Goal: Information Seeking & Learning: Learn about a topic

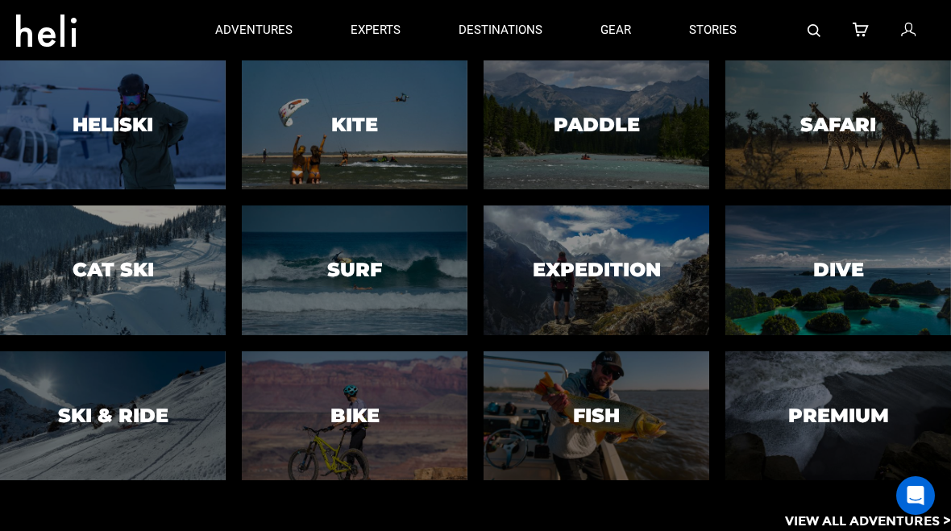
click at [339, 270] on h3 "Surf" at bounding box center [354, 269] width 55 height 21
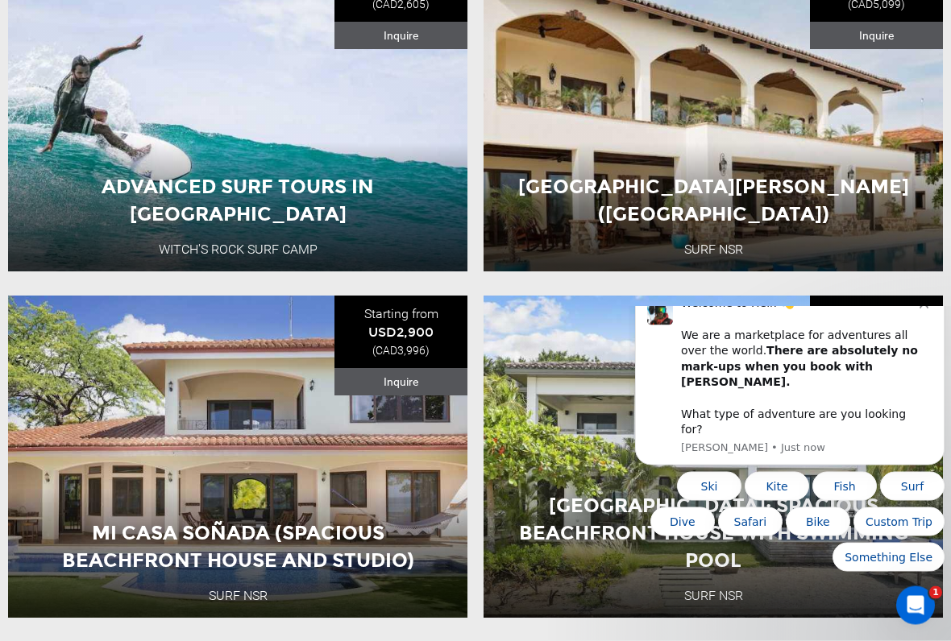
scroll to position [989, 0]
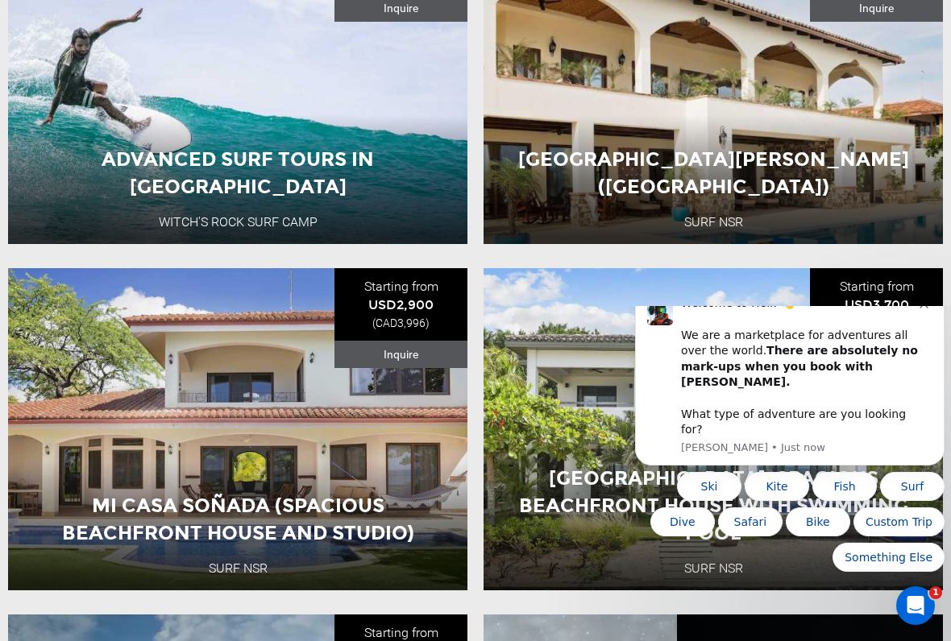
click at [929, 309] on button "Dismiss notification" at bounding box center [925, 302] width 13 height 13
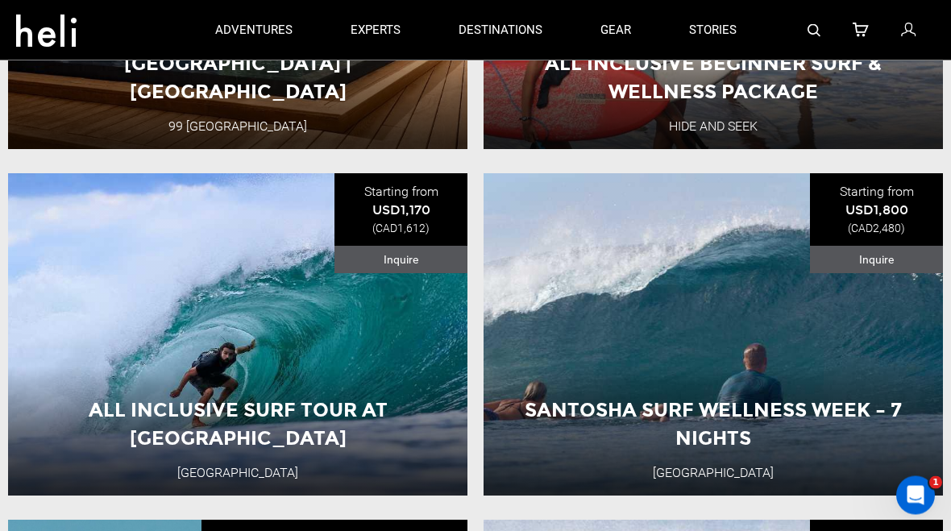
scroll to position [2510, 0]
click at [212, 414] on button "View Adventure" at bounding box center [237, 425] width 161 height 40
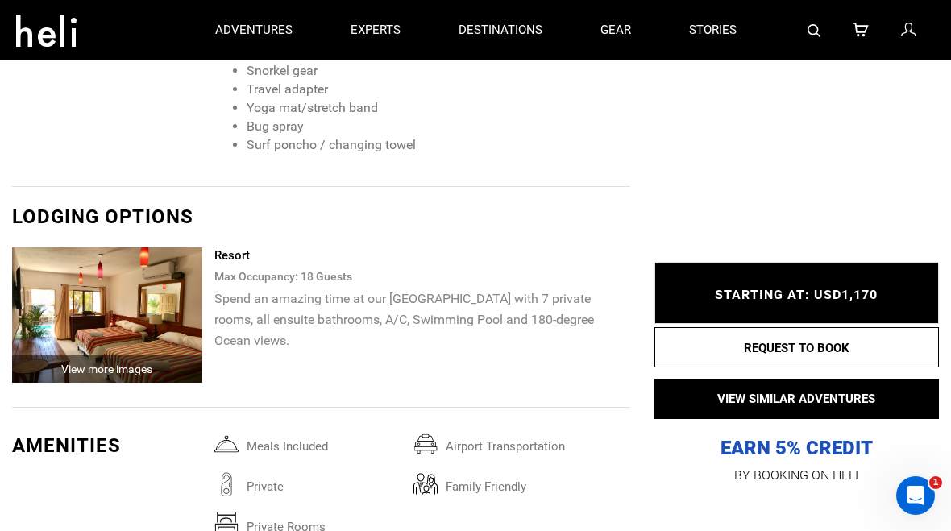
scroll to position [2709, 0]
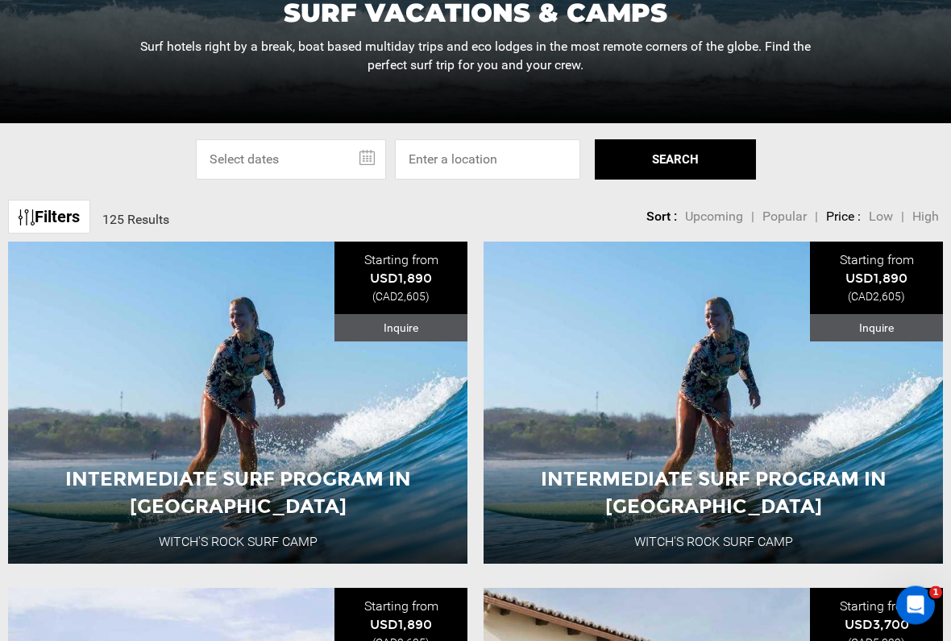
scroll to position [326, 0]
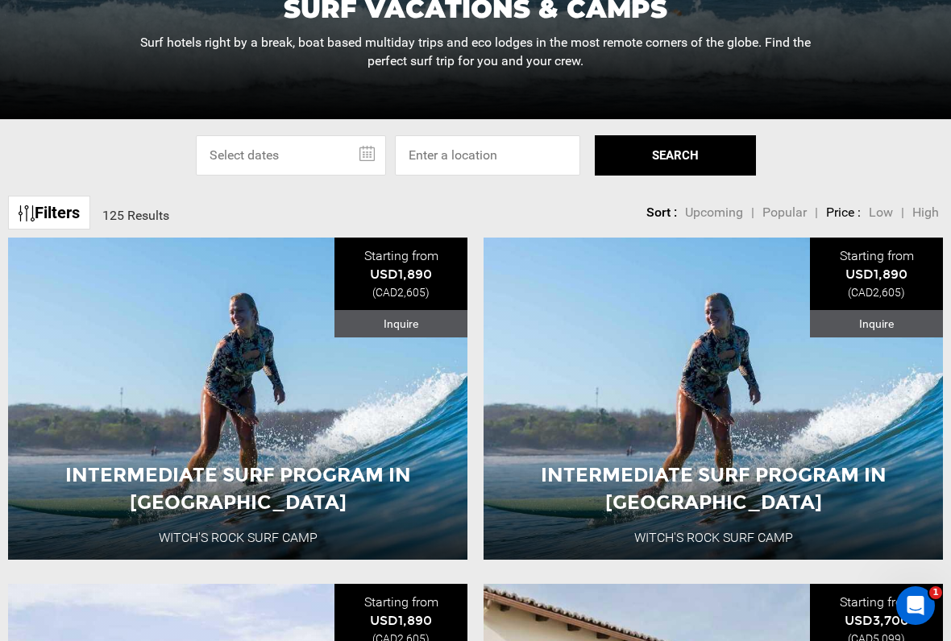
click at [214, 519] on button "View Adventure" at bounding box center [237, 521] width 161 height 40
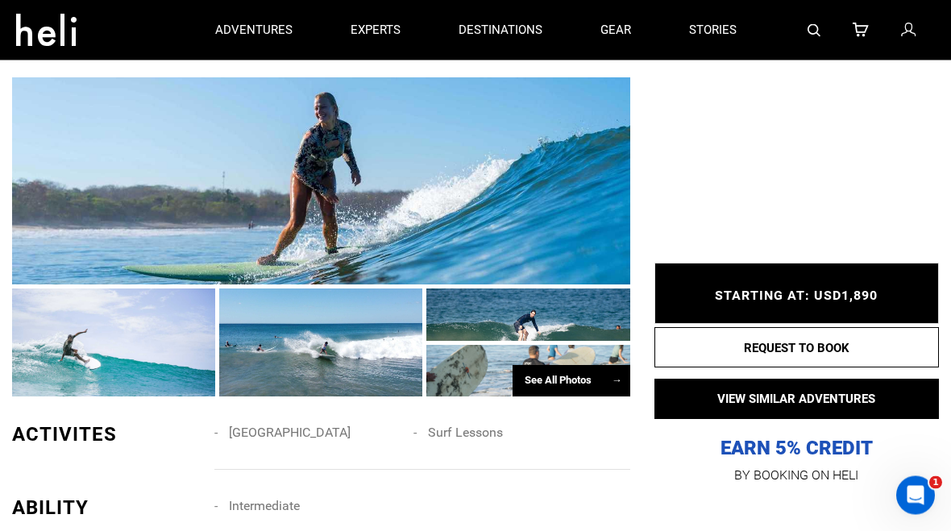
scroll to position [1258, 0]
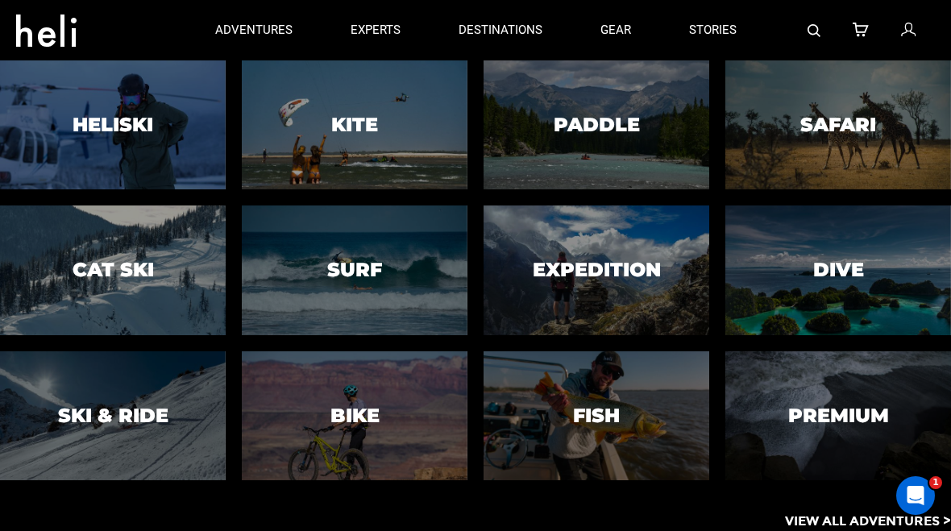
click at [351, 116] on h3 "Kite" at bounding box center [354, 124] width 47 height 21
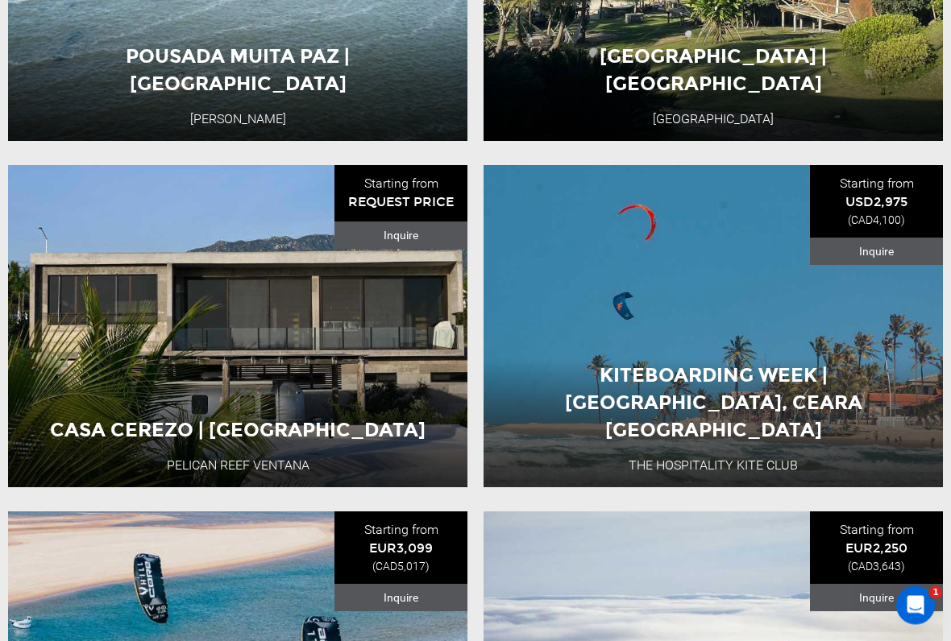
scroll to position [3518, 0]
click at [56, 400] on div "Casa Cerezo | Kite House Pelican Reef Ventana Mexico 7 Day Adventure View Adven…" at bounding box center [237, 326] width 459 height 322
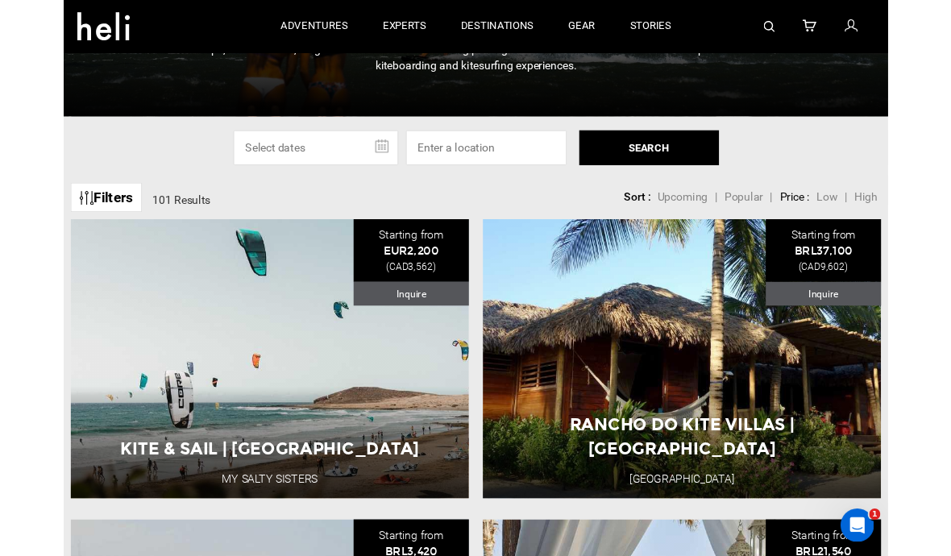
scroll to position [310, 0]
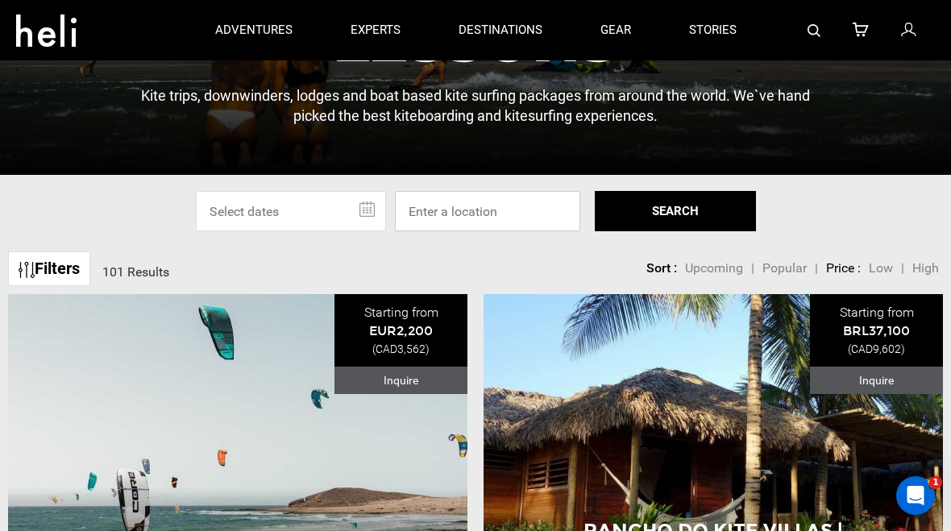
click at [411, 209] on input at bounding box center [487, 211] width 185 height 40
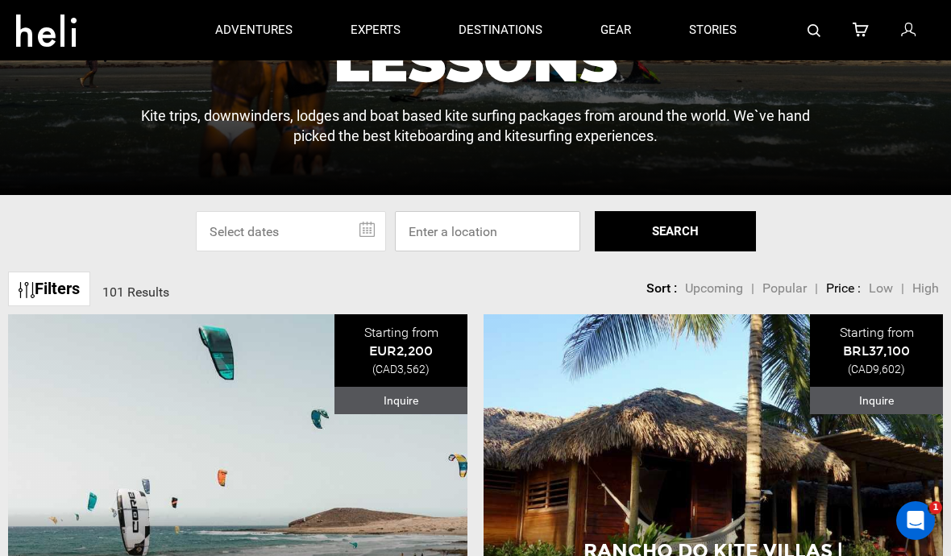
scroll to position [309, 0]
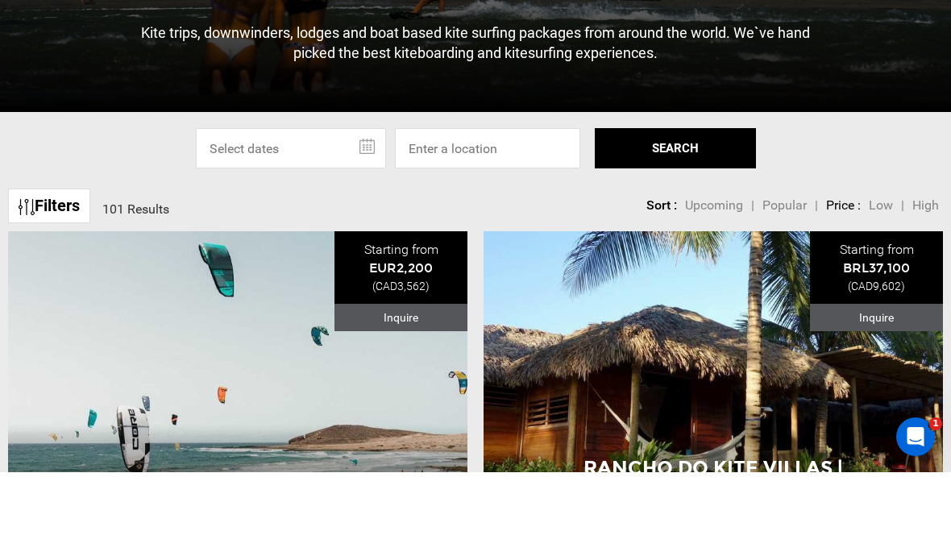
click at [56, 212] on div "Select Specific Dates Or Location Sep 2025 Su Mo Tu We Th Fr Sa 31 1 2 3 4 5 6 …" at bounding box center [475, 232] width 951 height 40
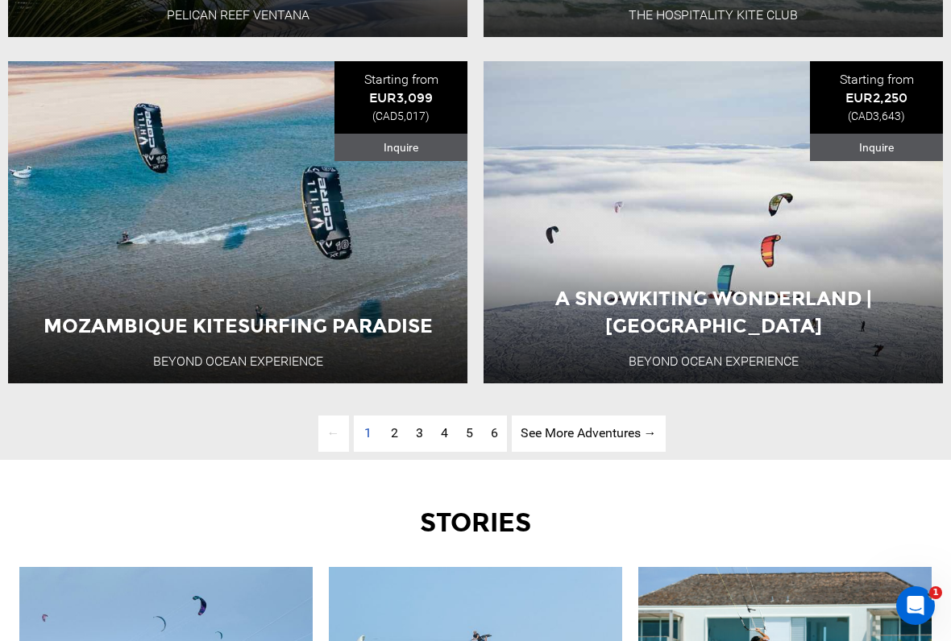
scroll to position [3973, 0]
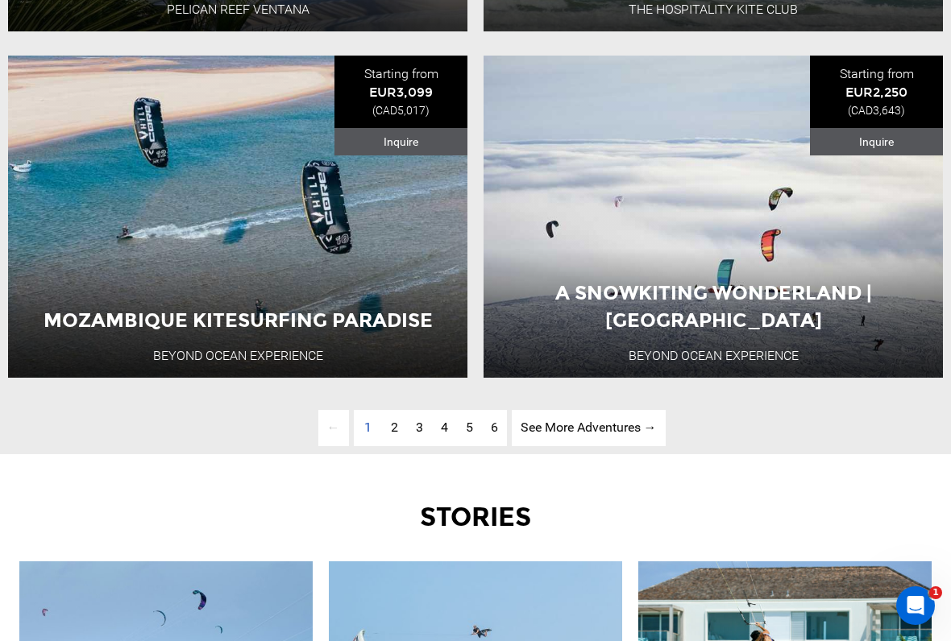
click at [395, 430] on span "2" at bounding box center [394, 427] width 7 height 15
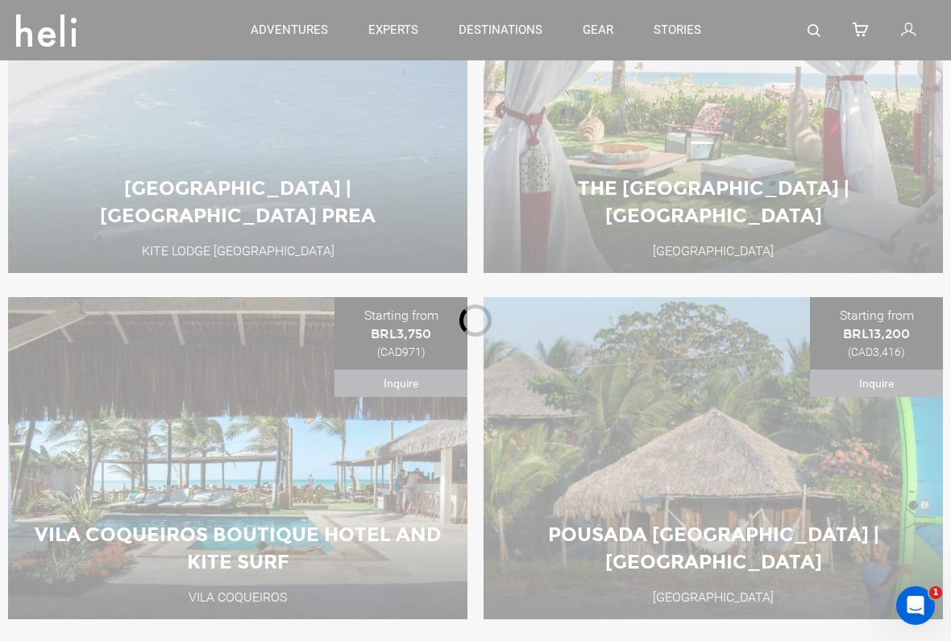
scroll to position [487, 0]
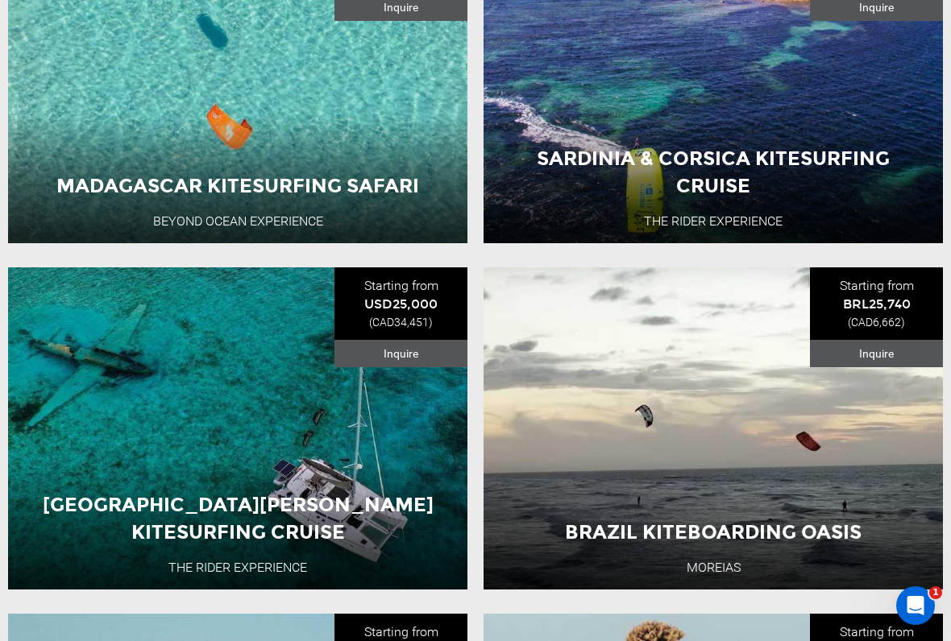
scroll to position [663, 0]
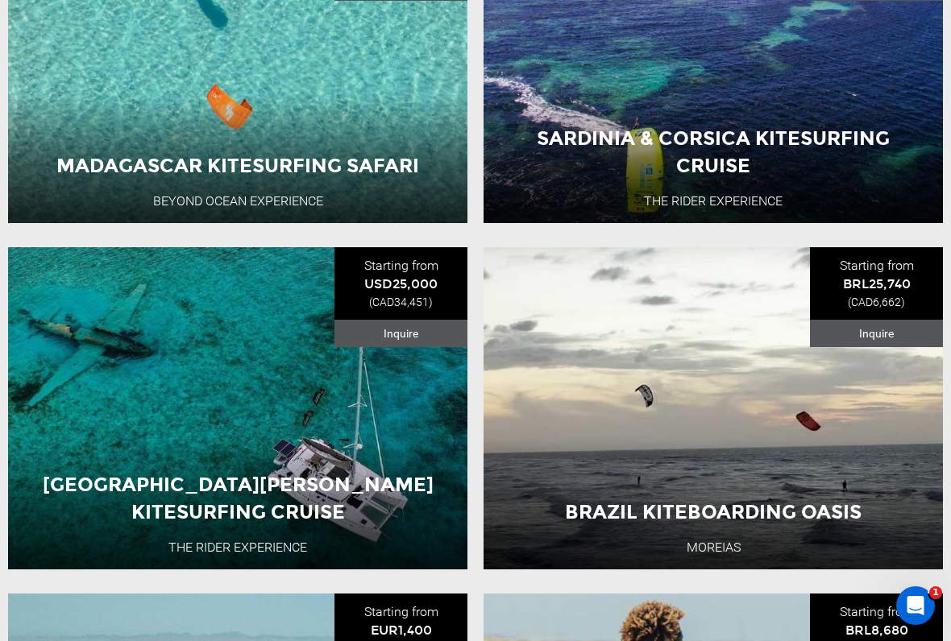
click at [82, 441] on div "St Vincent & The Grenadines Kitesurfing Cruise The Rider Experience Saint Vince…" at bounding box center [237, 408] width 459 height 322
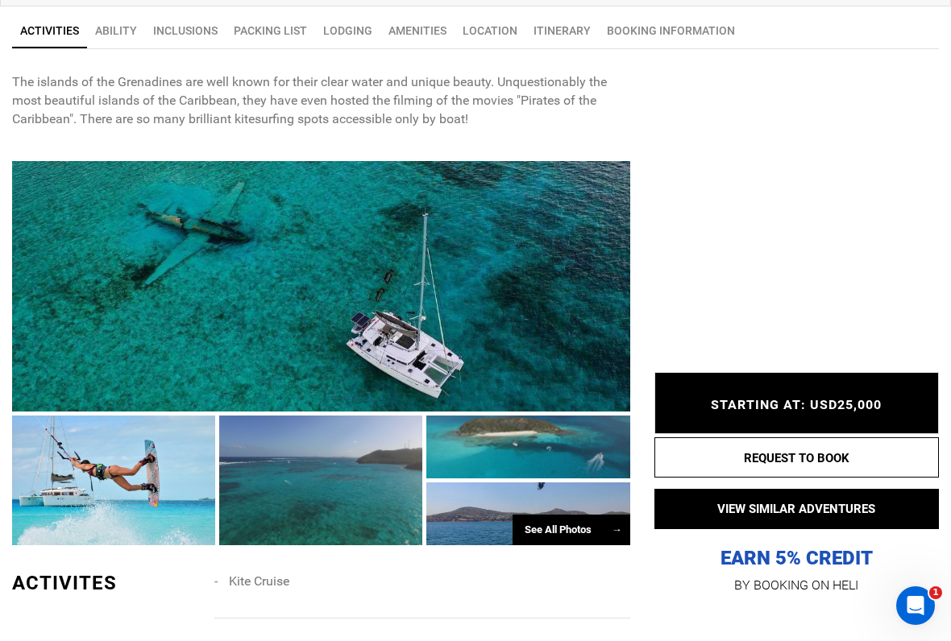
scroll to position [683, 0]
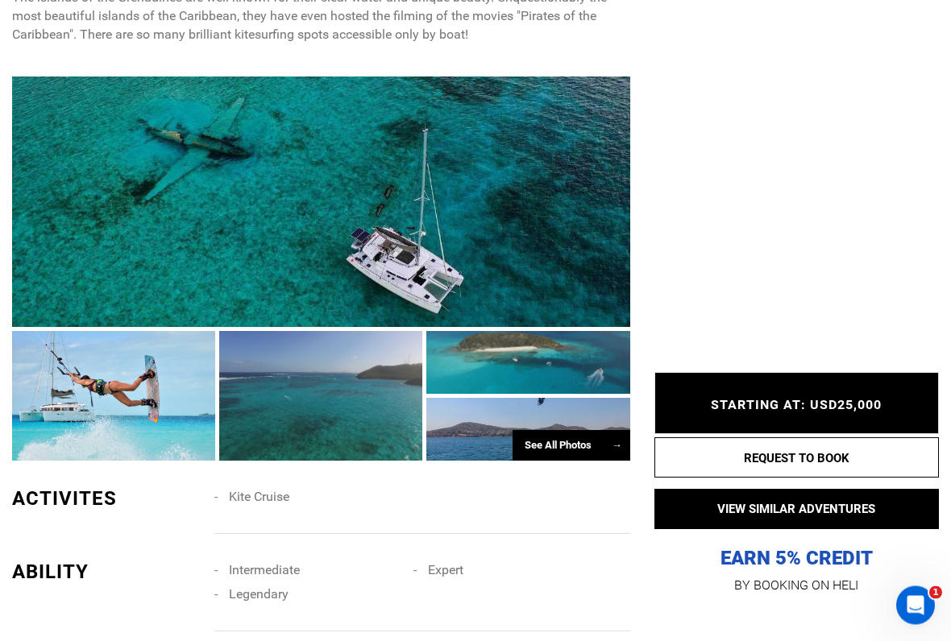
click at [35, 392] on div at bounding box center [113, 397] width 203 height 130
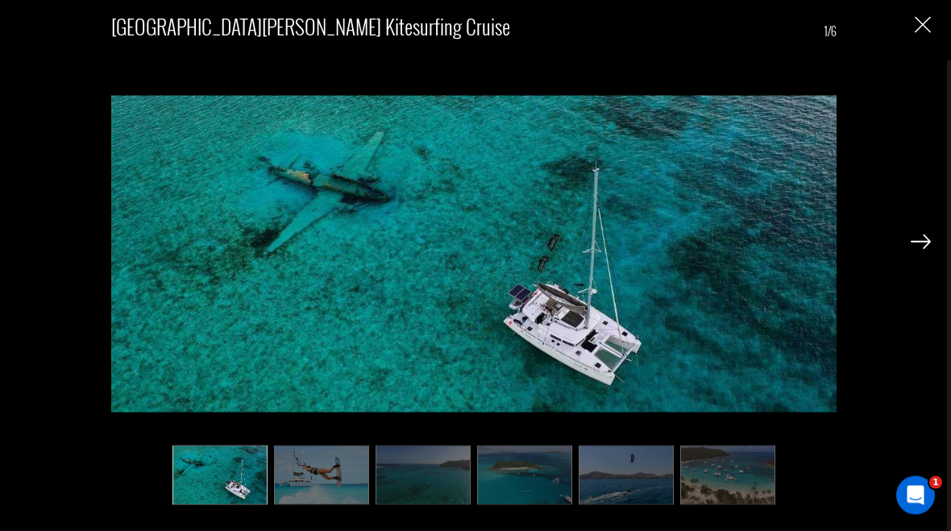
scroll to position [609, 0]
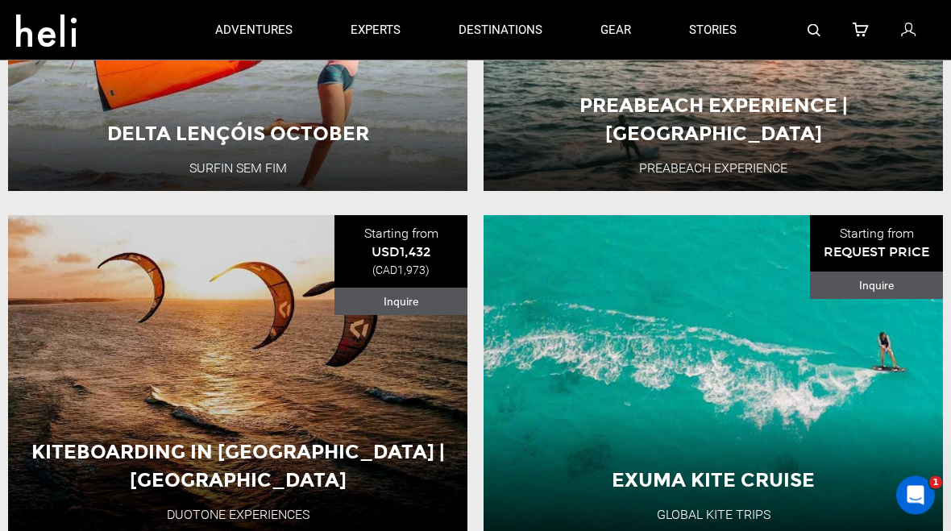
scroll to position [2468, 0]
click at [866, 370] on div "Exuma Kite cruise Global Kite Trips The Bahamas 8 Day Adventure View Adventure" at bounding box center [713, 376] width 459 height 322
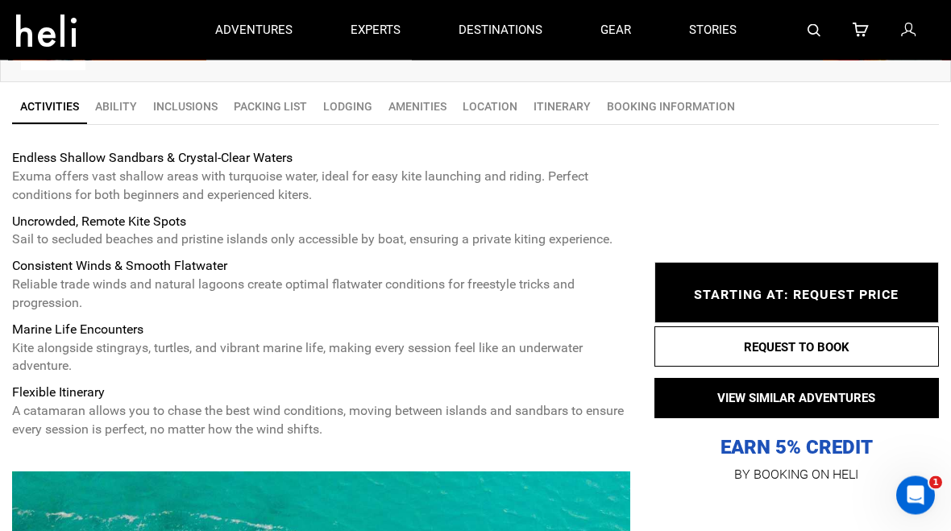
scroll to position [505, 0]
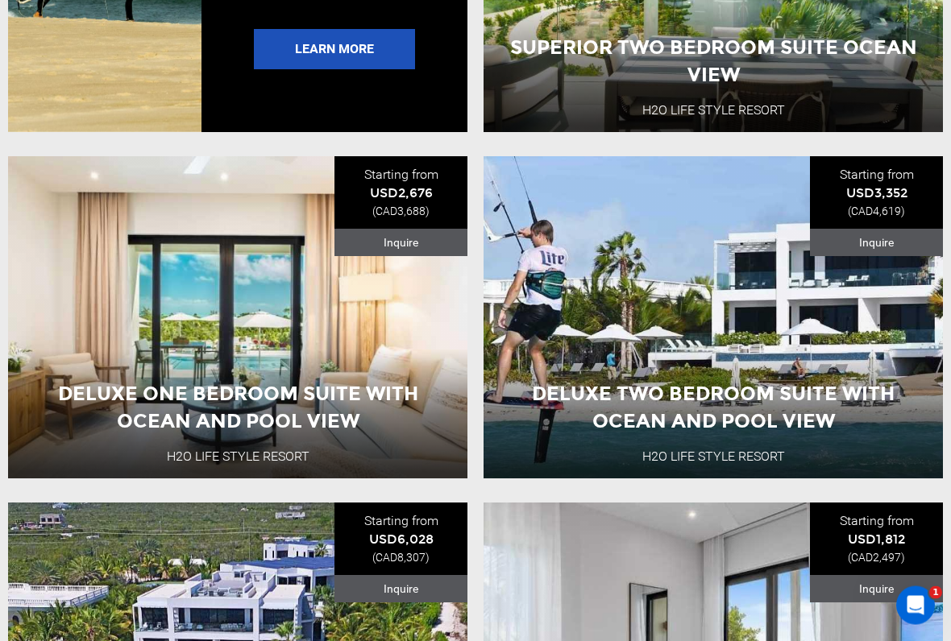
scroll to position [3180, 0]
click at [192, 439] on button "View Adventure" at bounding box center [237, 440] width 161 height 40
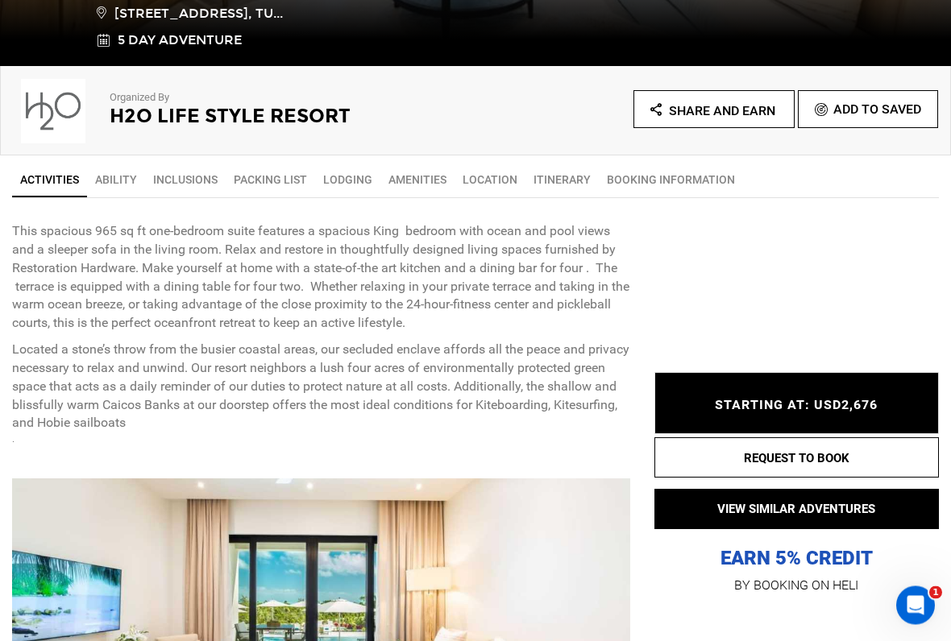
scroll to position [476, 0]
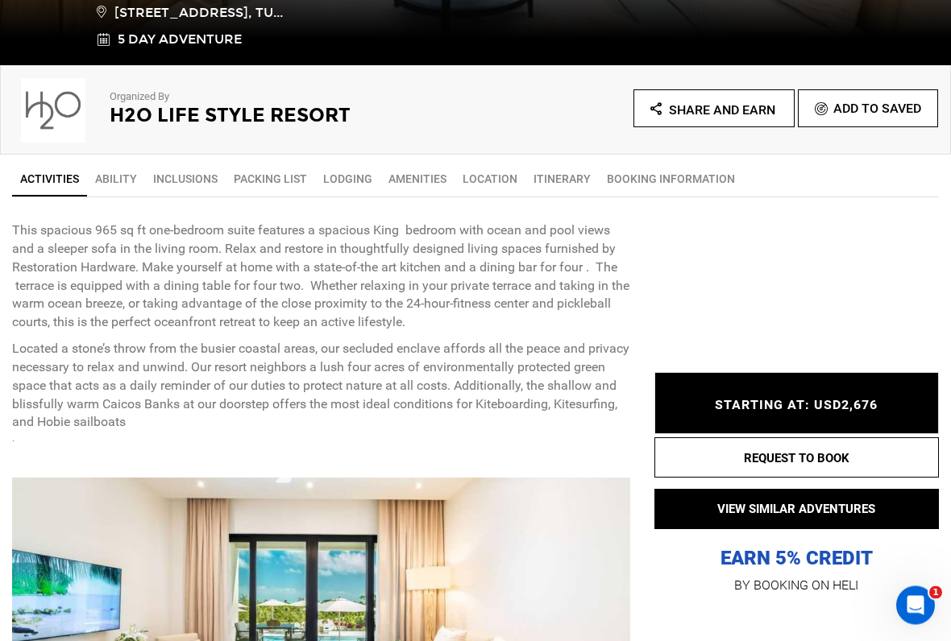
click at [106, 177] on link "Ability" at bounding box center [116, 180] width 58 height 32
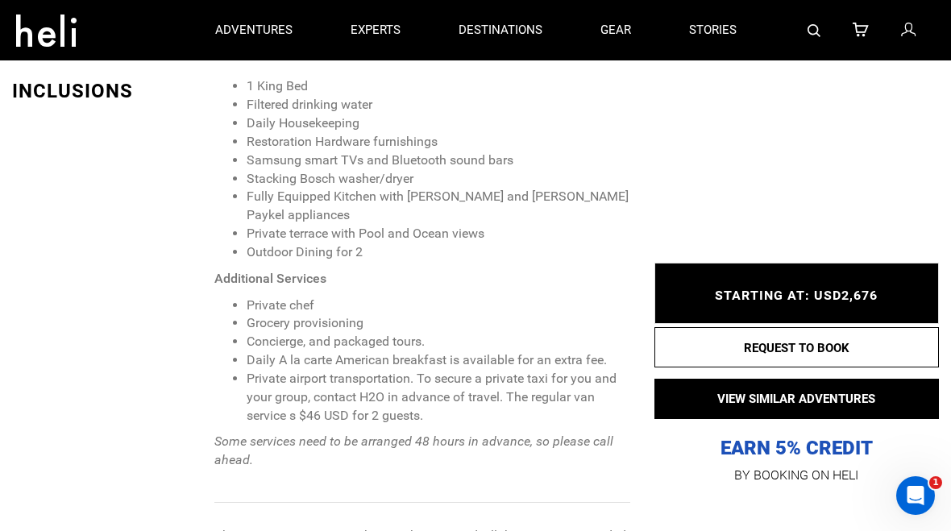
scroll to position [1441, 0]
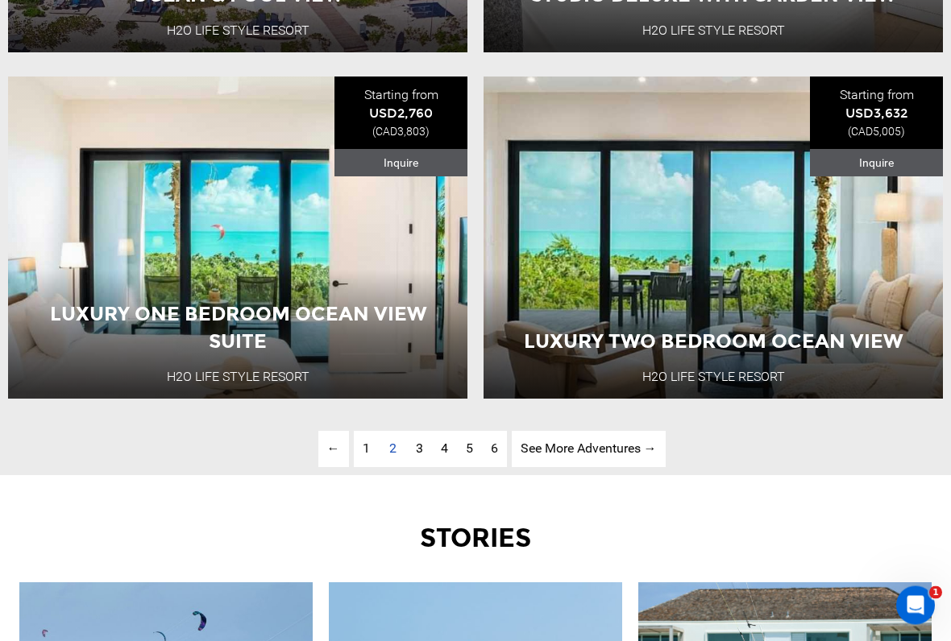
scroll to position [3958, 0]
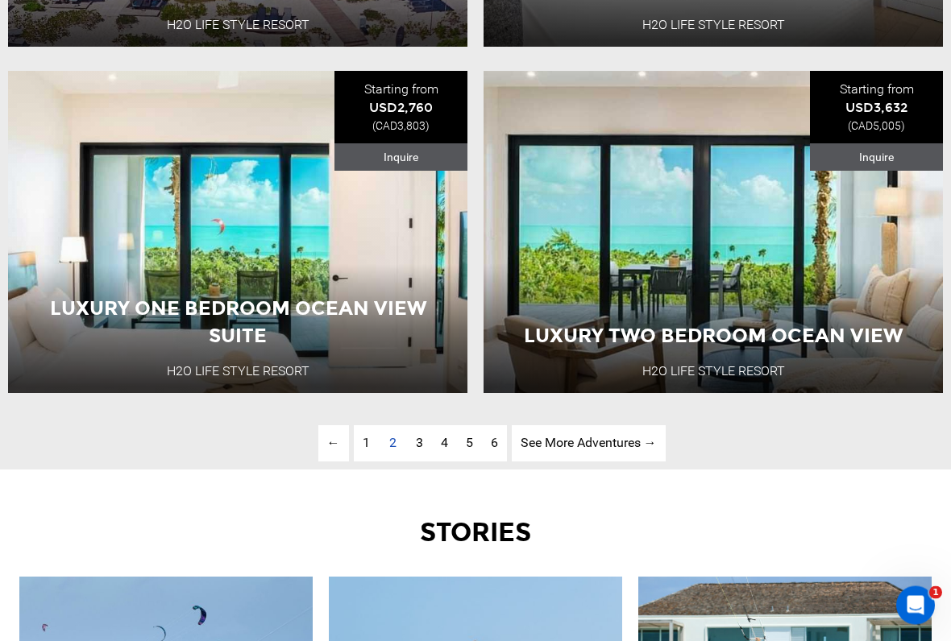
click at [558, 445] on link "See More Adventures → page" at bounding box center [589, 444] width 154 height 36
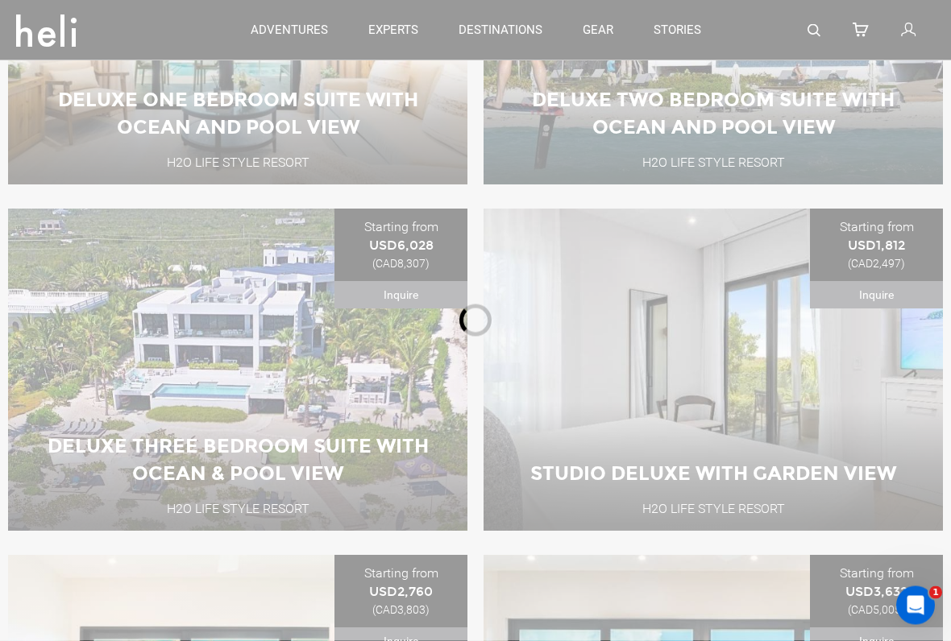
scroll to position [487, 0]
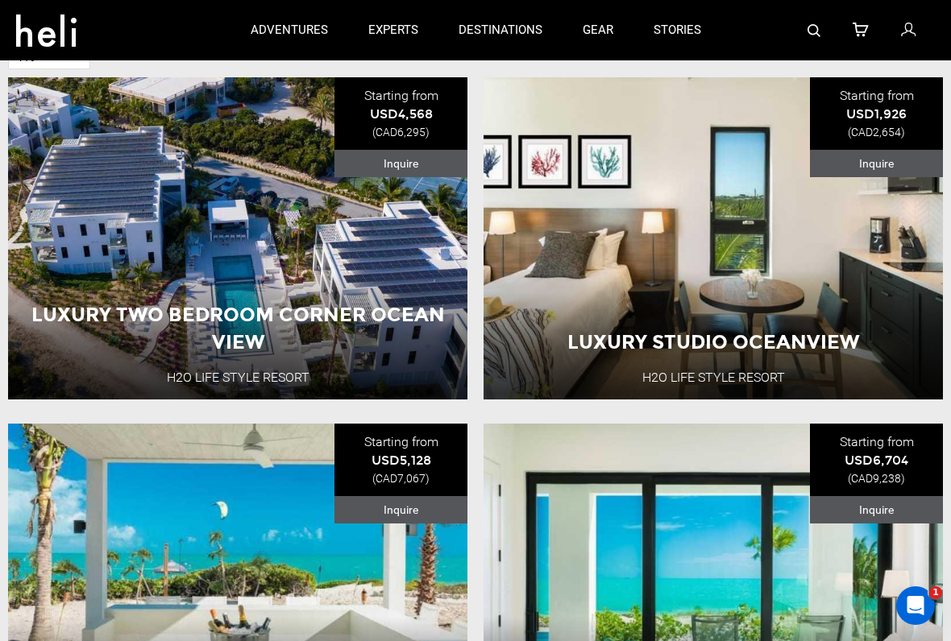
click at [737, 338] on button "View Adventure" at bounding box center [713, 347] width 161 height 40
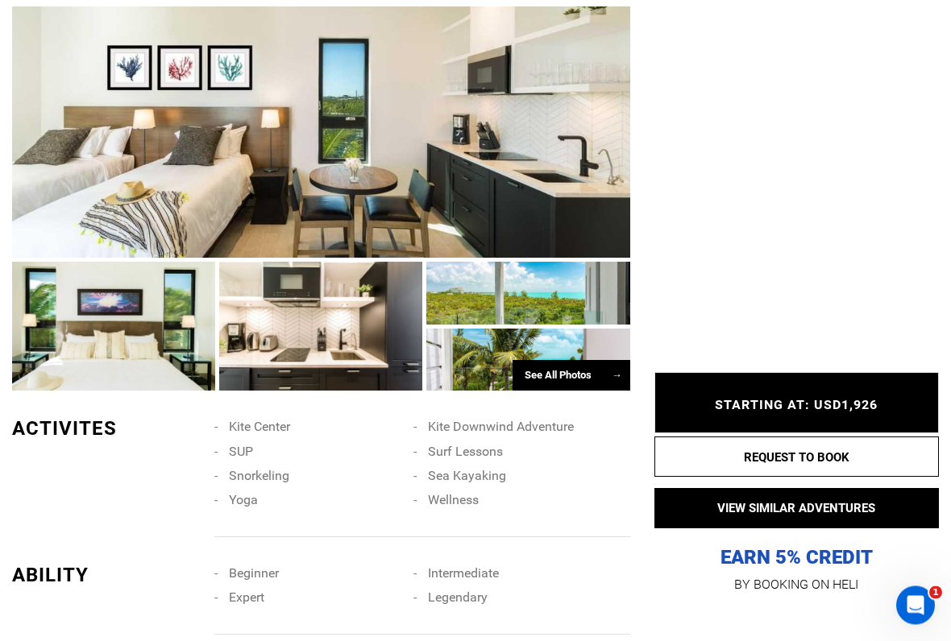
scroll to position [894, 0]
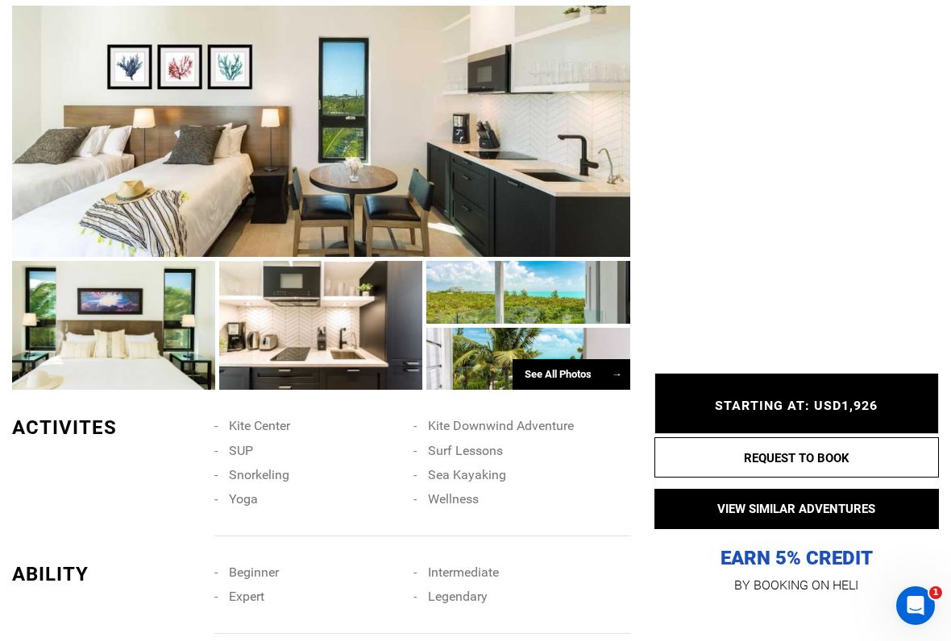
click at [531, 378] on div "See All Photos →" at bounding box center [572, 374] width 118 height 31
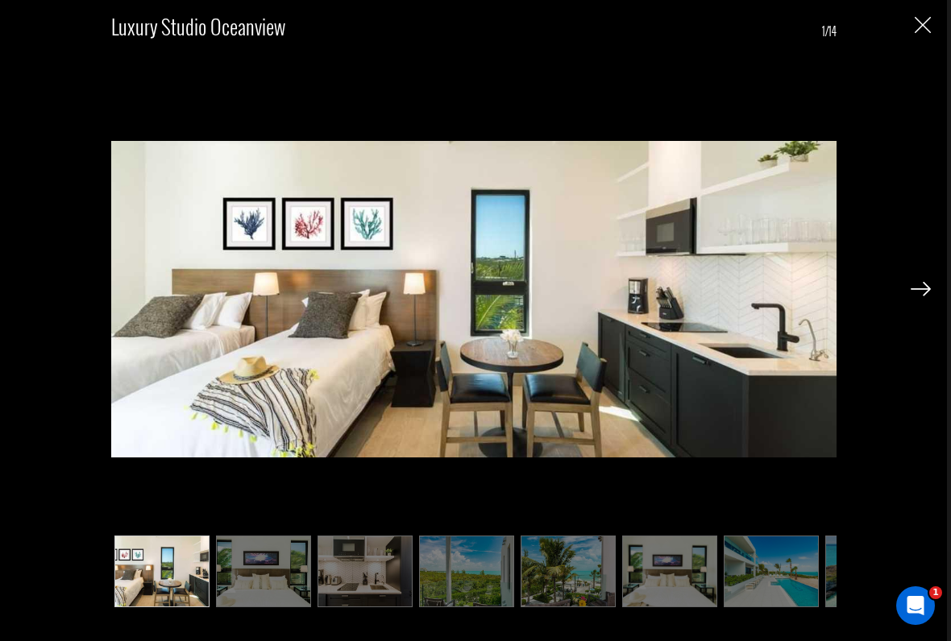
click at [928, 284] on img at bounding box center [921, 289] width 20 height 15
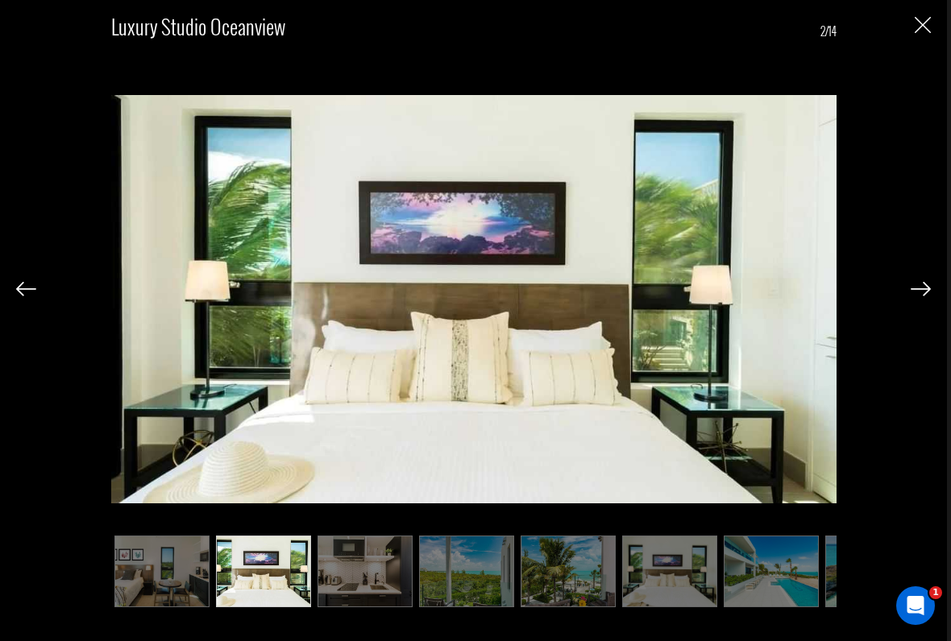
click at [925, 282] on img at bounding box center [921, 289] width 20 height 15
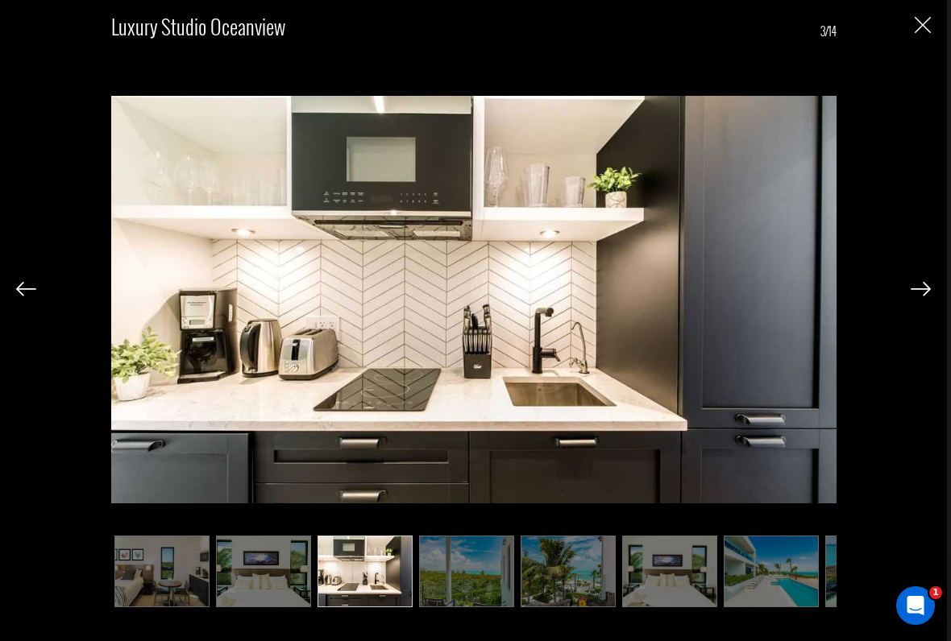
click at [919, 283] on img at bounding box center [921, 289] width 20 height 15
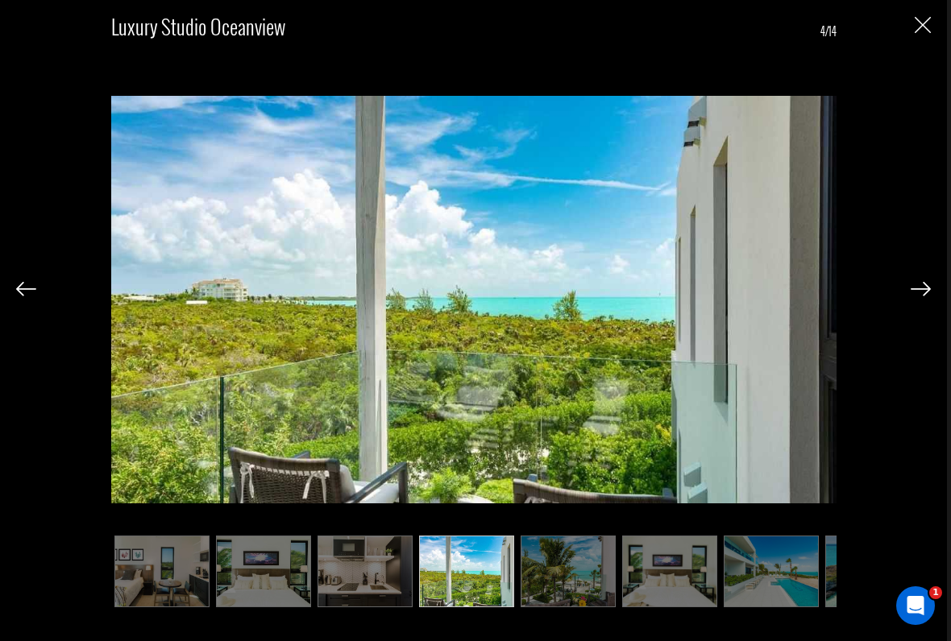
click at [917, 282] on img at bounding box center [921, 289] width 20 height 15
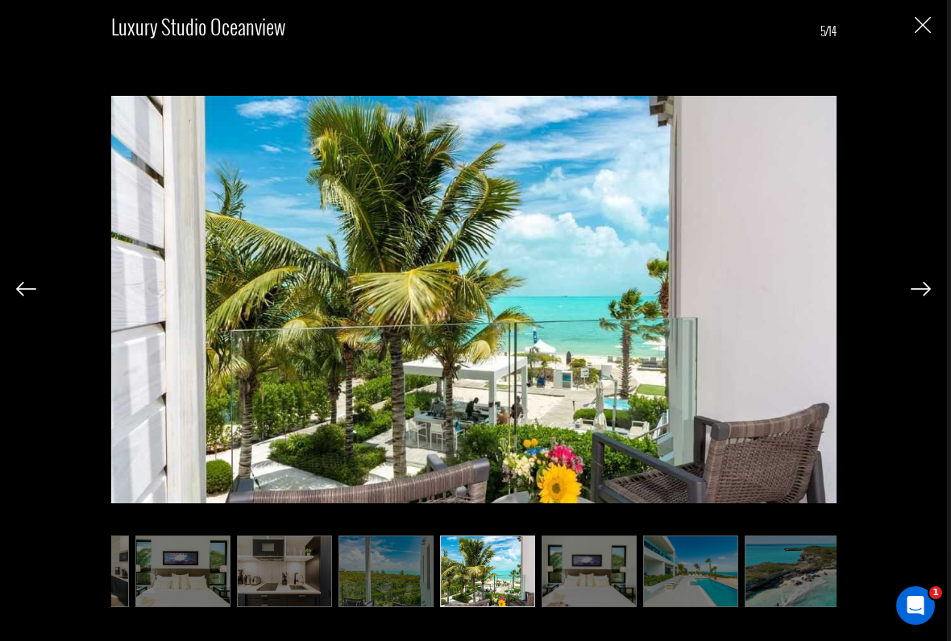
click at [914, 282] on img at bounding box center [921, 289] width 20 height 15
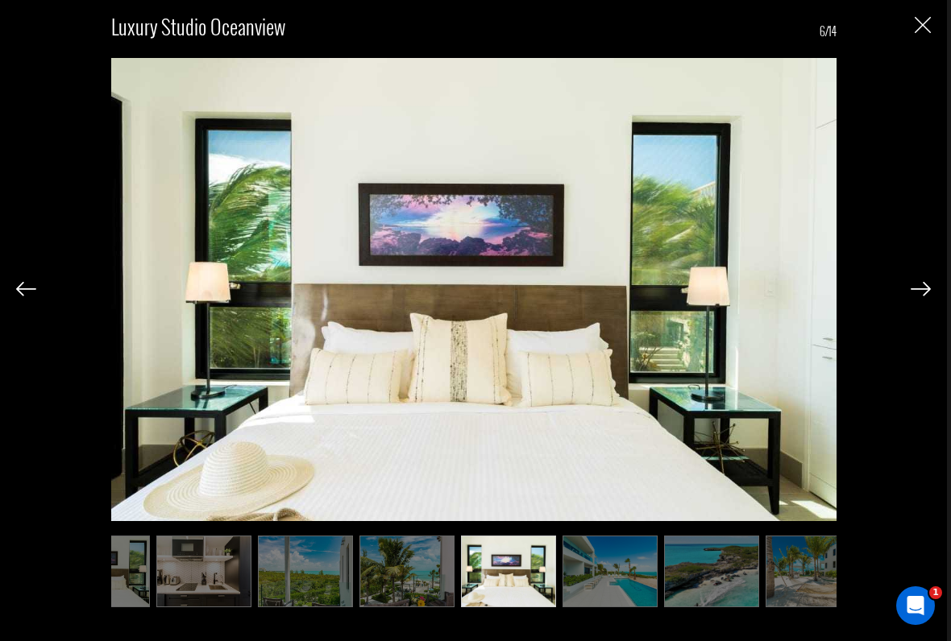
click at [918, 285] on img at bounding box center [921, 289] width 20 height 15
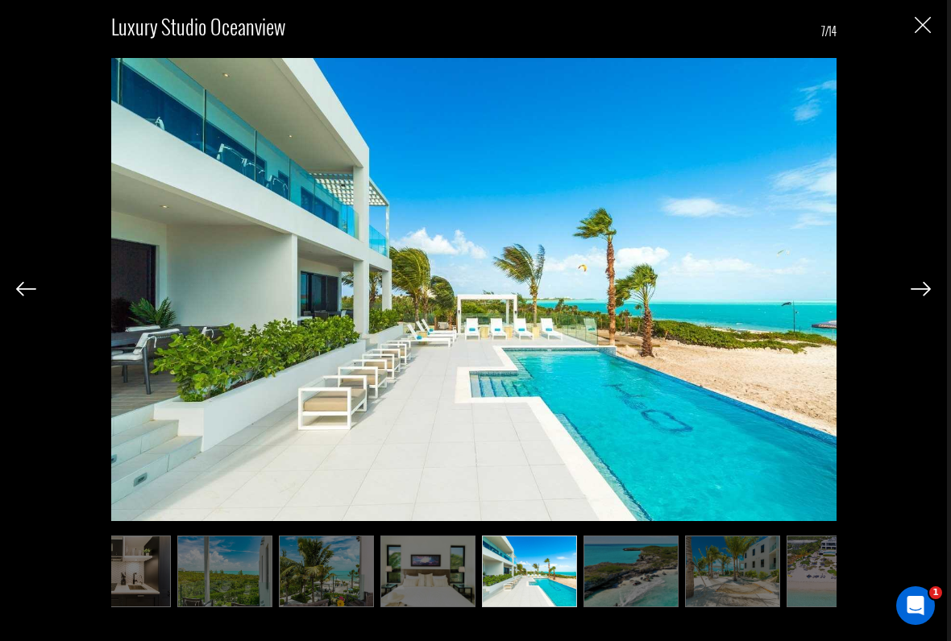
click at [919, 282] on img at bounding box center [921, 289] width 20 height 15
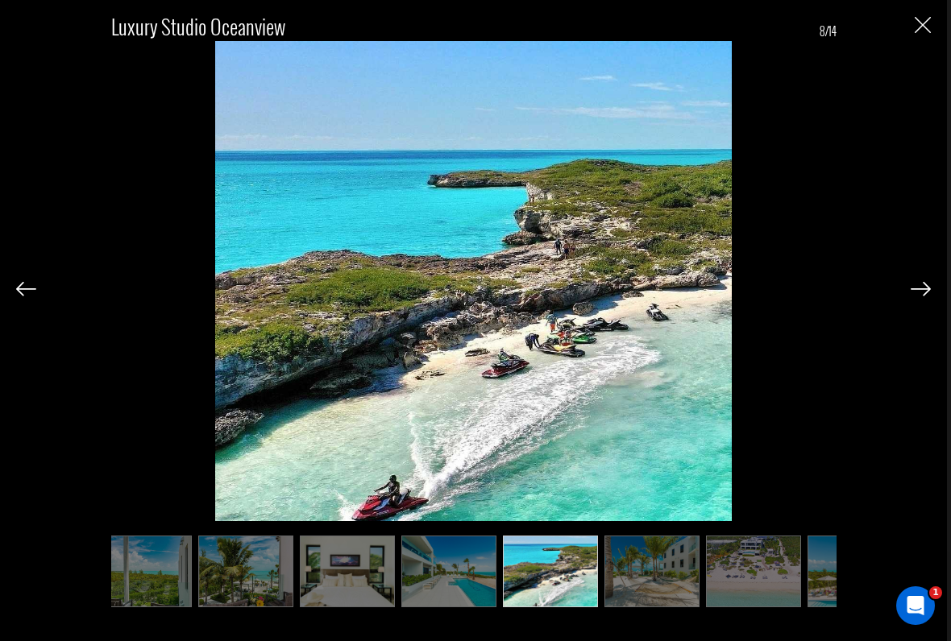
click at [913, 283] on img at bounding box center [921, 289] width 20 height 15
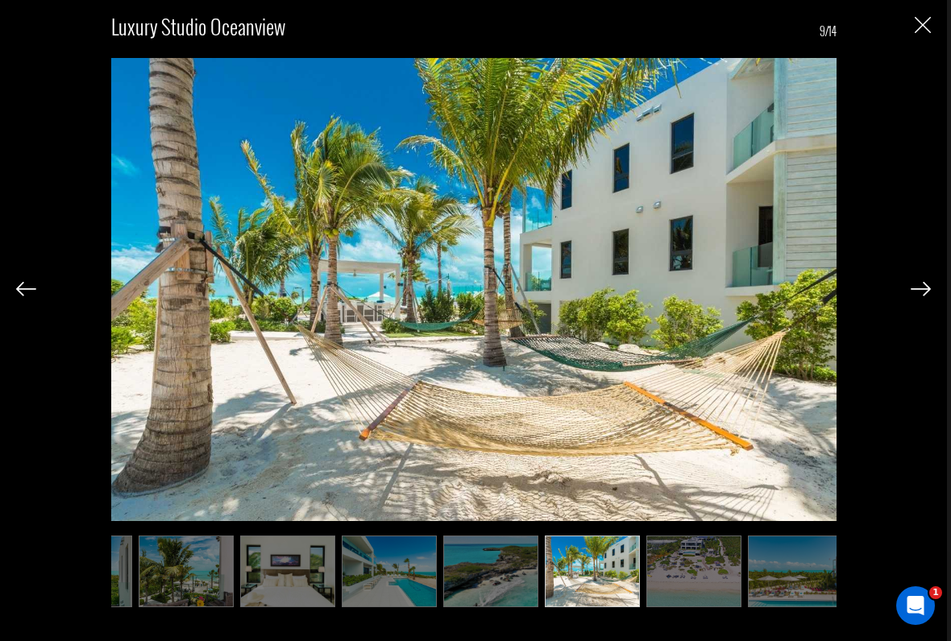
scroll to position [0, 403]
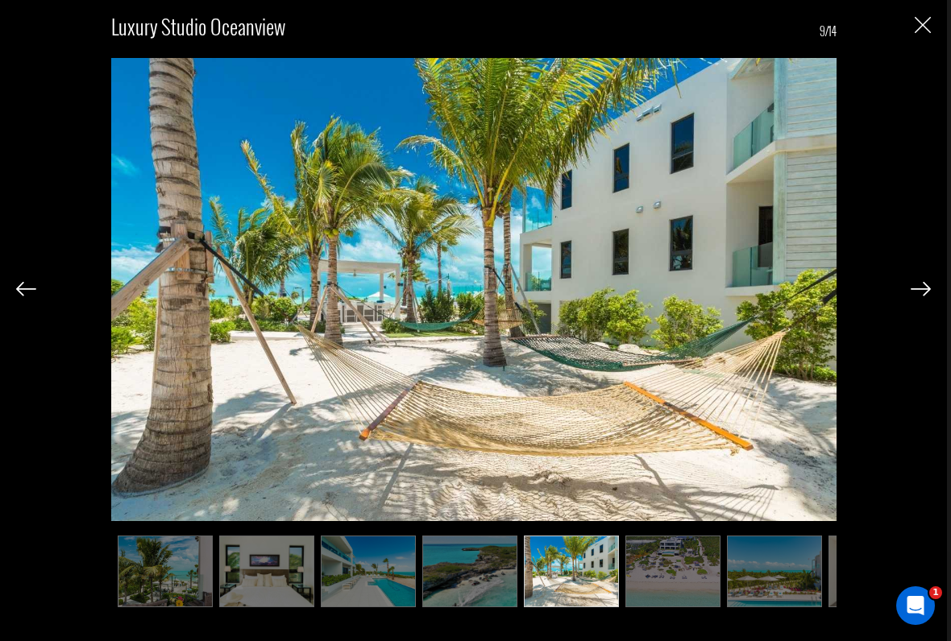
click at [914, 270] on div "Luxury Studio Oceanview 9/14" at bounding box center [473, 304] width 915 height 609
click at [924, 285] on img at bounding box center [921, 289] width 20 height 15
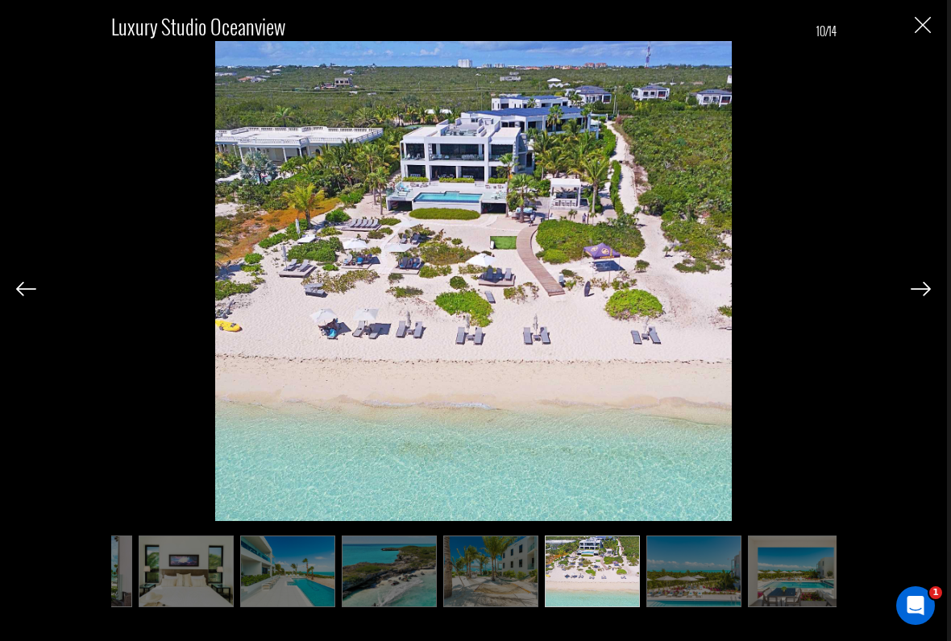
click at [920, 282] on img at bounding box center [921, 289] width 20 height 15
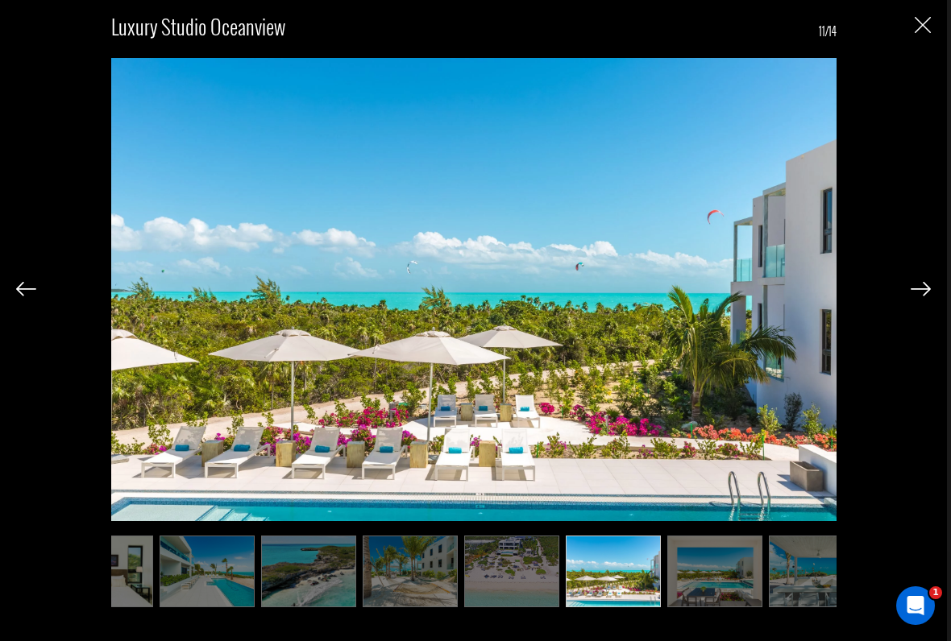
click at [919, 284] on img at bounding box center [921, 289] width 20 height 15
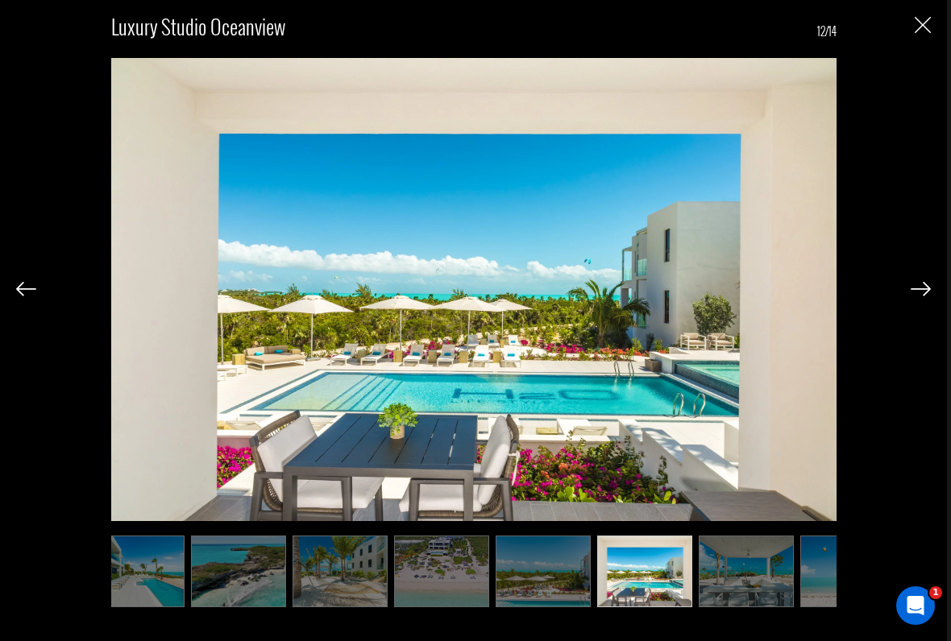
scroll to position [0, 645]
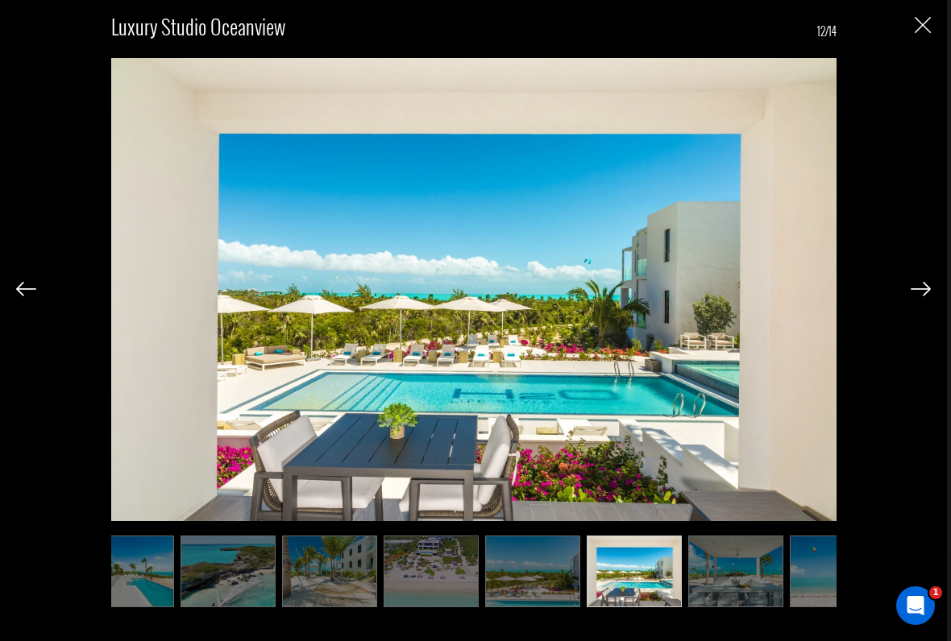
click at [921, 275] on div at bounding box center [921, 287] width 20 height 27
click at [929, 289] on img at bounding box center [921, 289] width 20 height 15
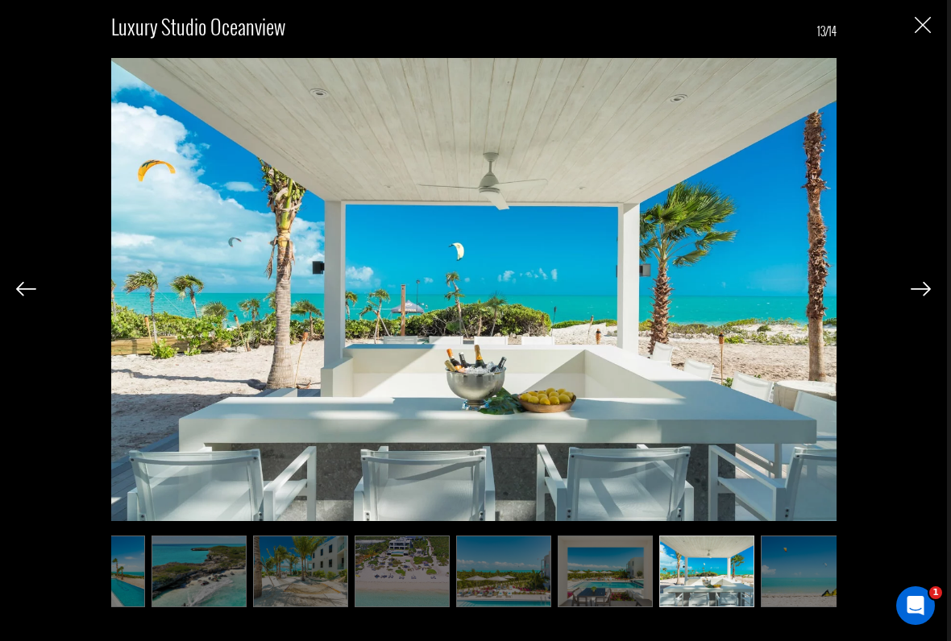
scroll to position [0, 696]
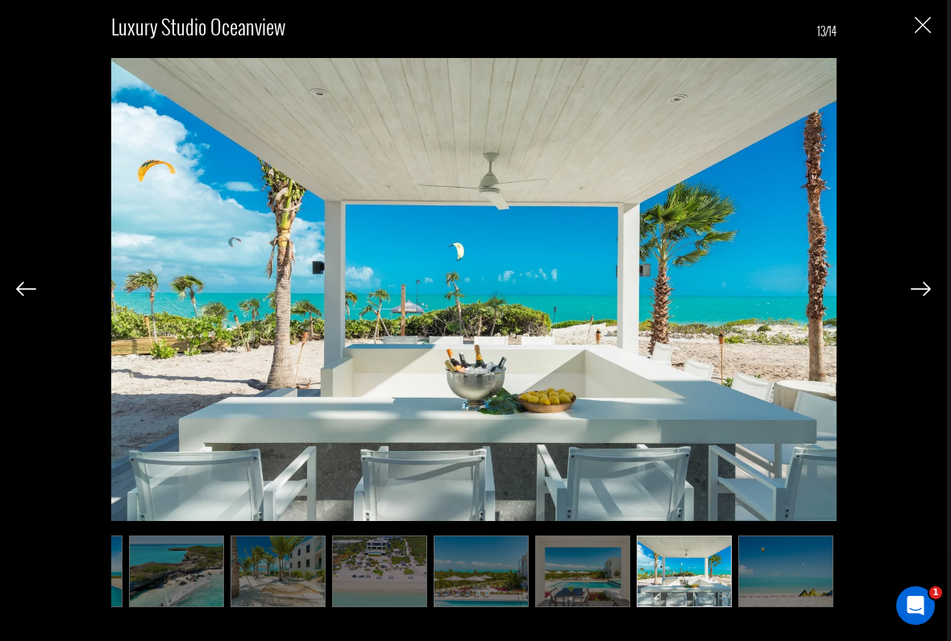
click at [923, 286] on img at bounding box center [921, 289] width 20 height 15
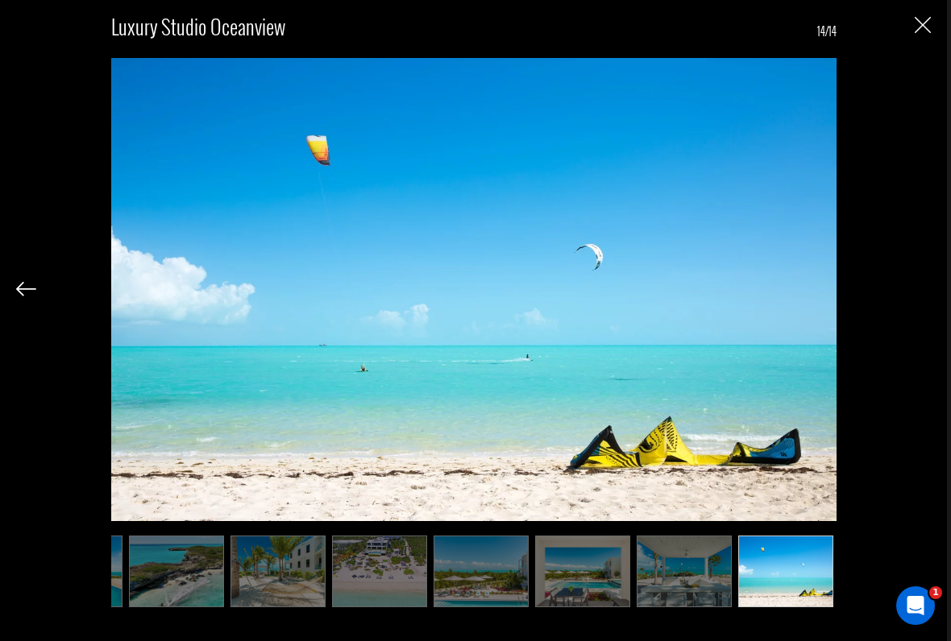
click at [917, 29] on img "Close" at bounding box center [923, 25] width 16 height 16
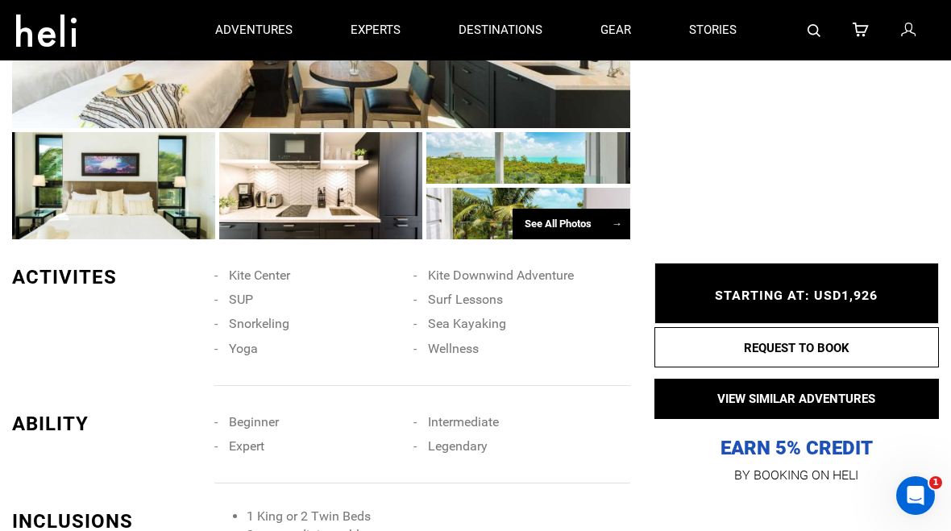
scroll to position [972, 0]
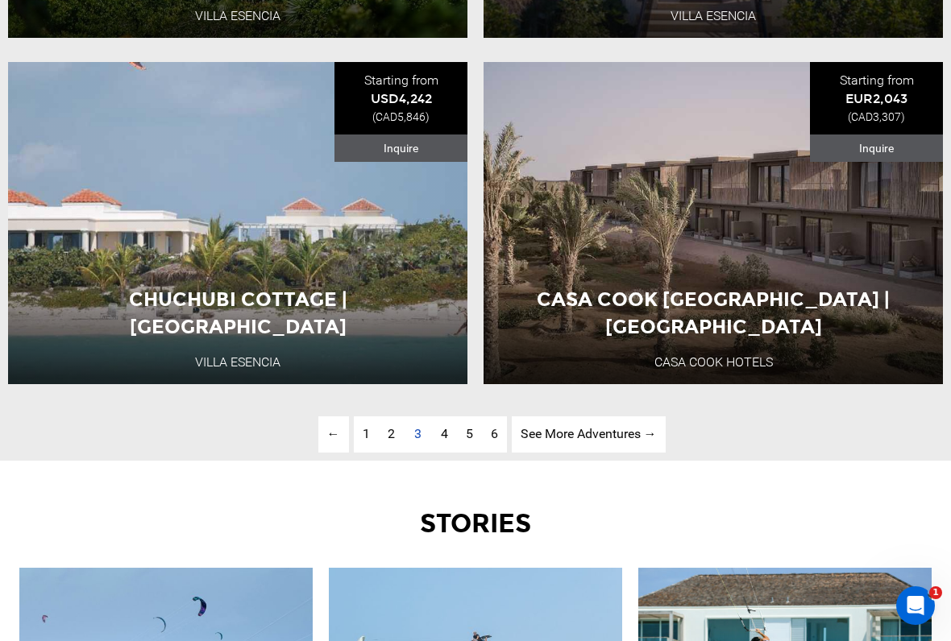
scroll to position [3975, 0]
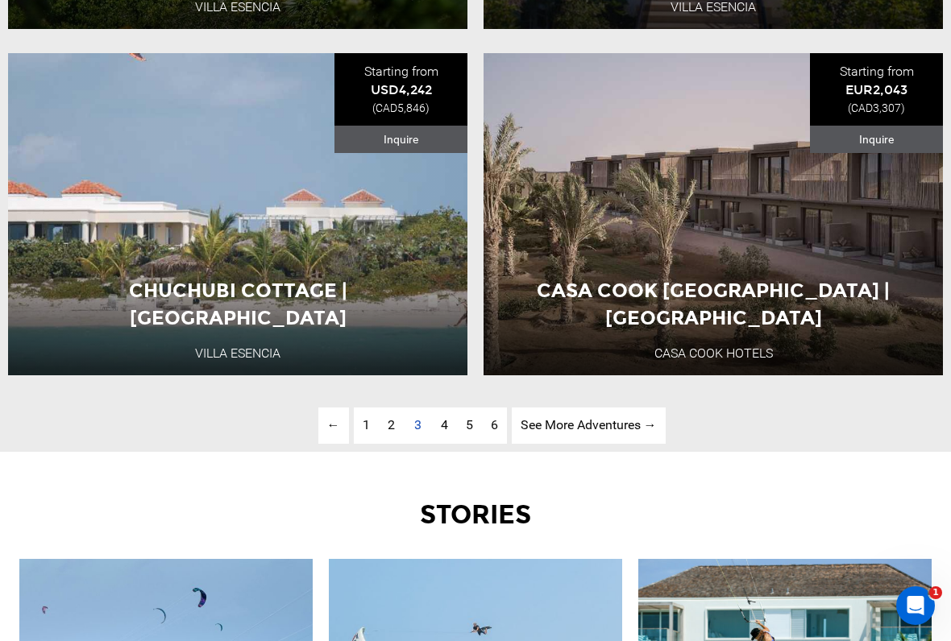
click at [549, 424] on link "See More Adventures → page" at bounding box center [589, 426] width 154 height 36
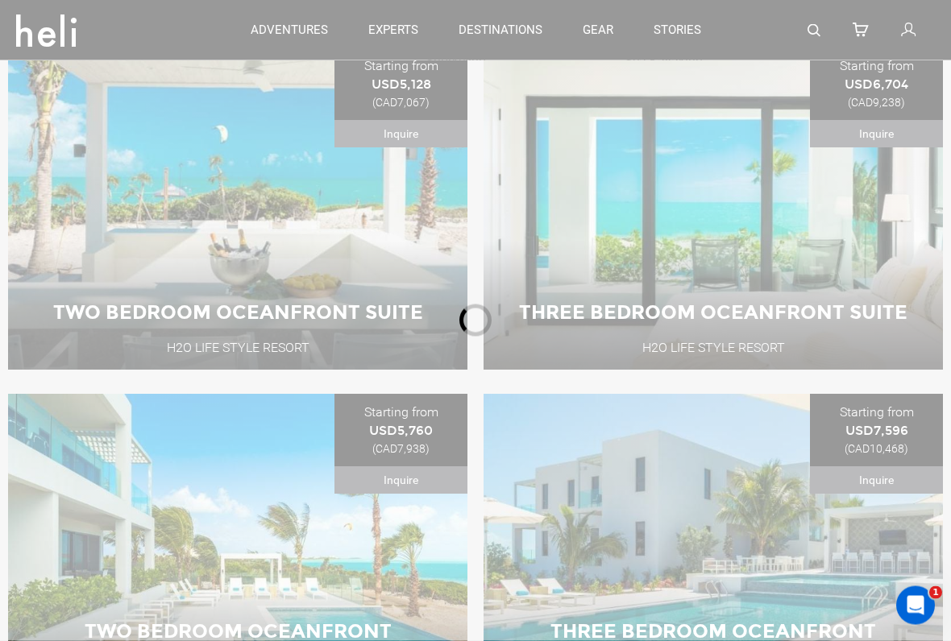
scroll to position [487, 0]
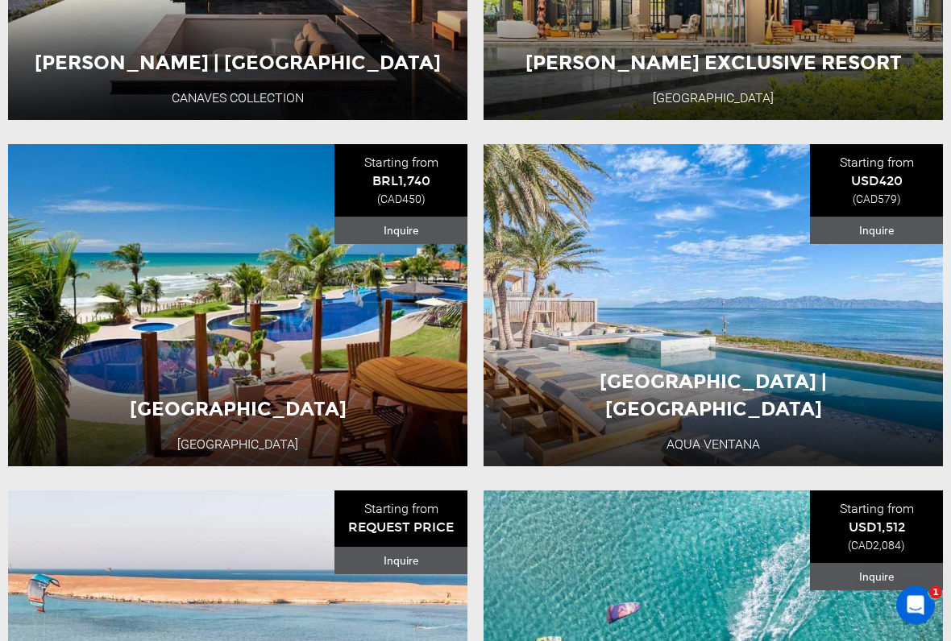
scroll to position [2152, 0]
click at [727, 388] on button "View Adventure" at bounding box center [713, 396] width 161 height 40
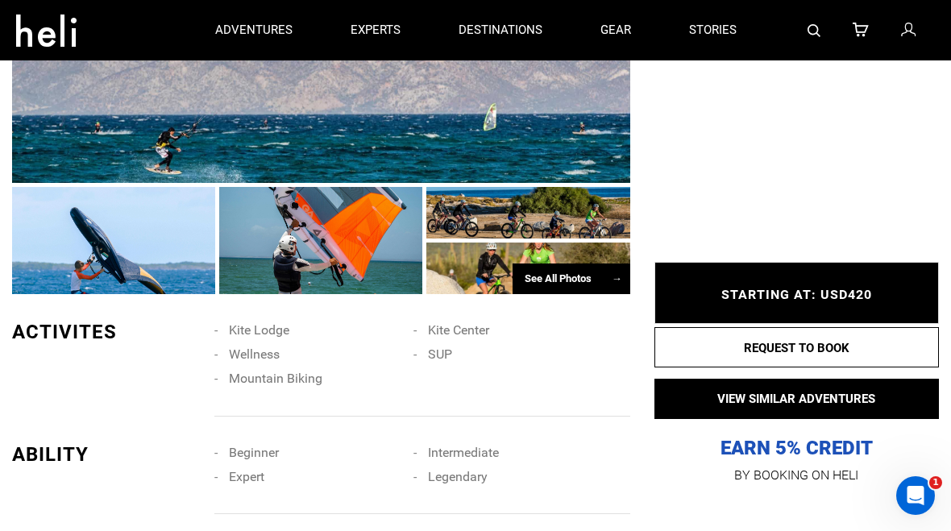
scroll to position [1131, 0]
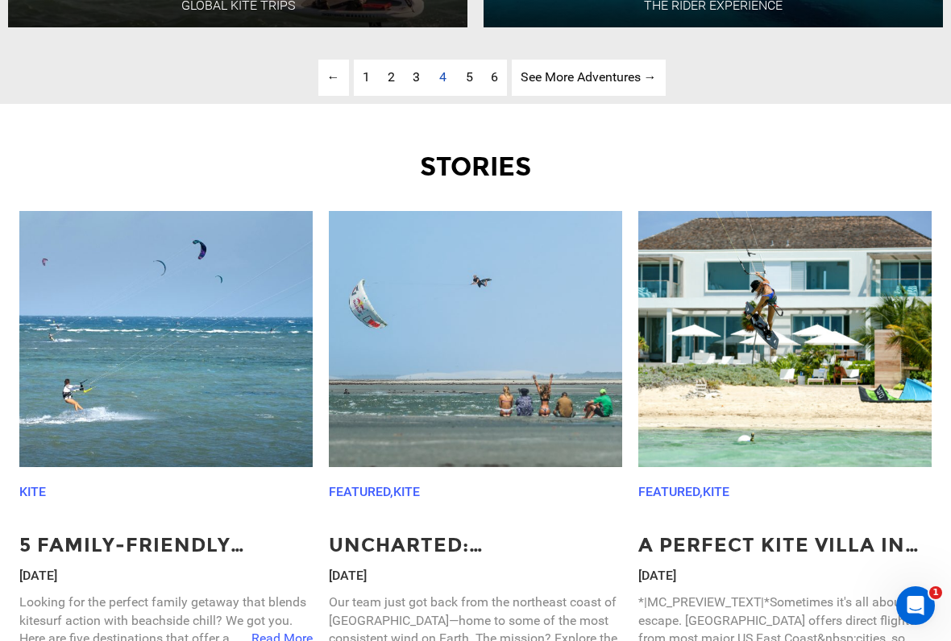
scroll to position [4376, 0]
